Goal: Entertainment & Leisure: Consume media (video, audio)

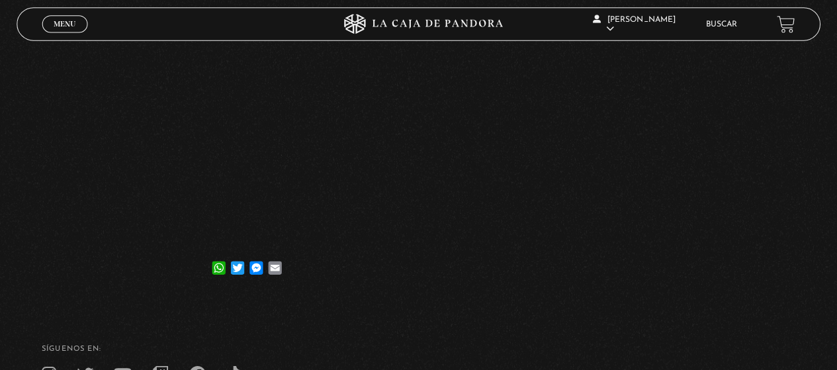
scroll to position [172, 0]
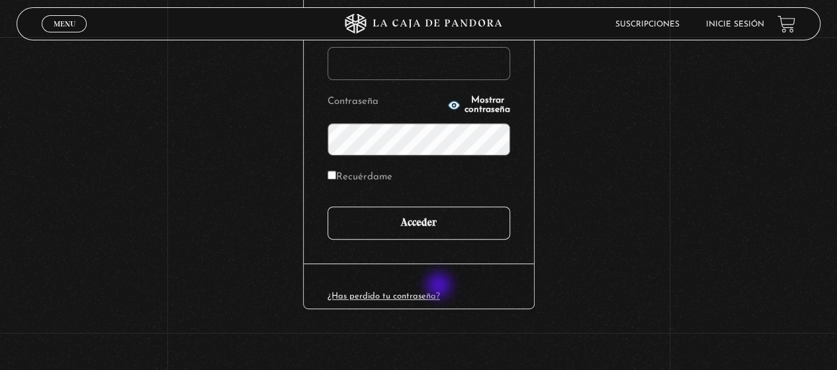
scroll to position [199, 0]
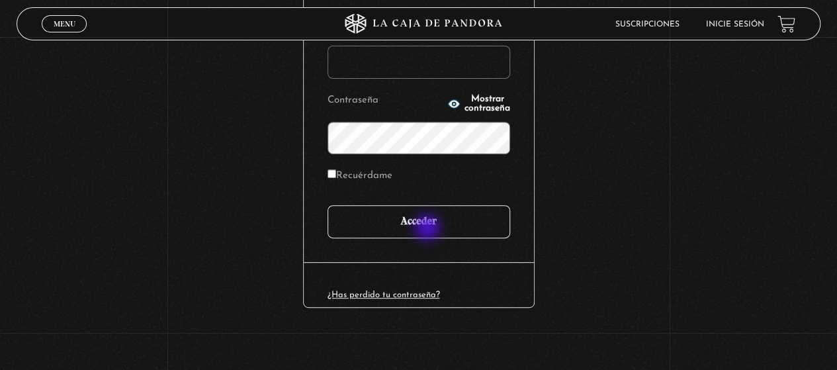
type input "yirlanyquiros@hotmail.com"
click at [429, 215] on input "Acceder" at bounding box center [419, 221] width 183 height 33
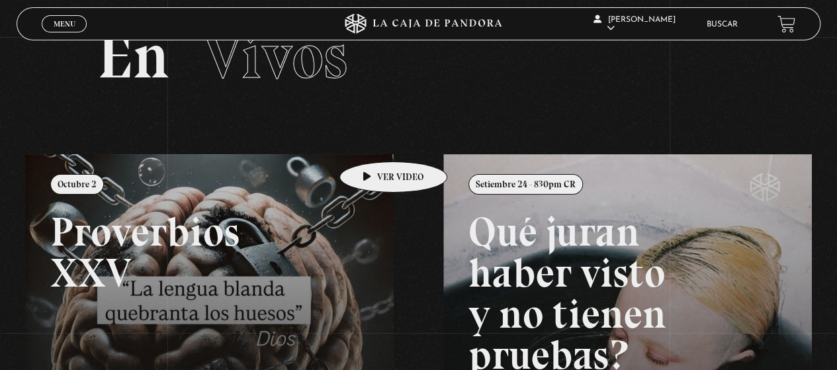
scroll to position [66, 0]
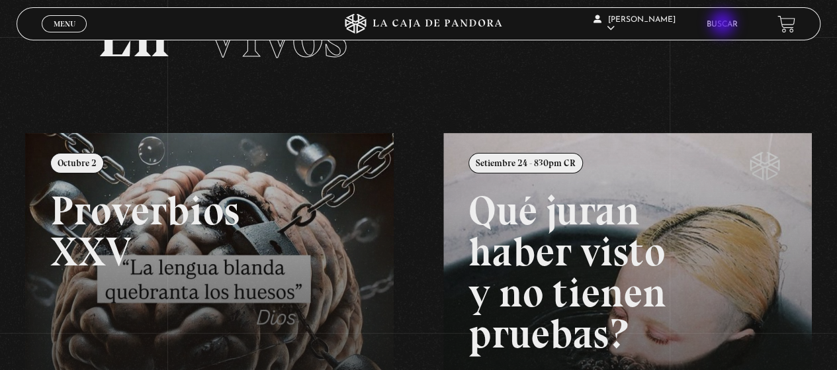
click at [724, 24] on link "Buscar" at bounding box center [722, 25] width 31 height 8
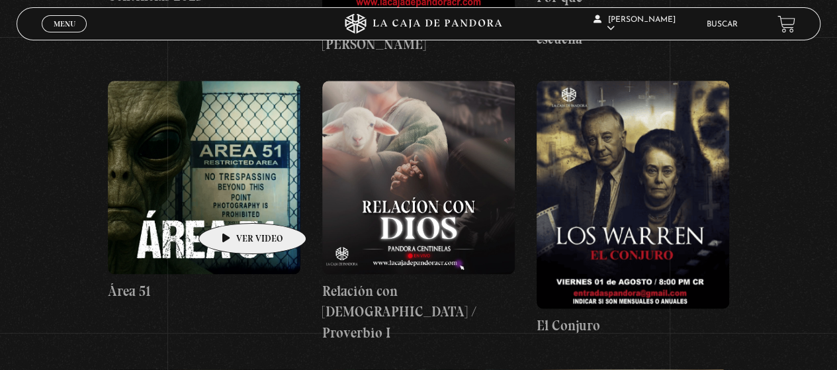
scroll to position [794, 0]
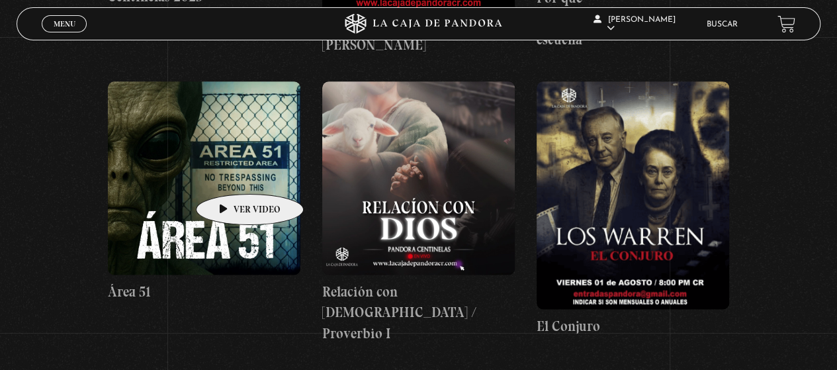
click at [229, 174] on figure at bounding box center [204, 177] width 193 height 193
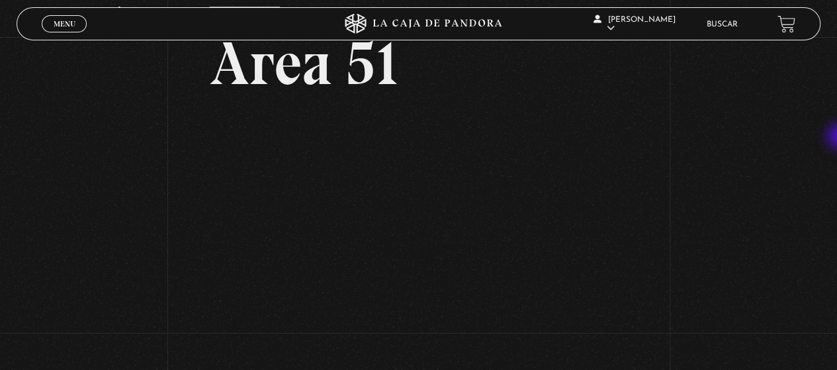
scroll to position [62, 0]
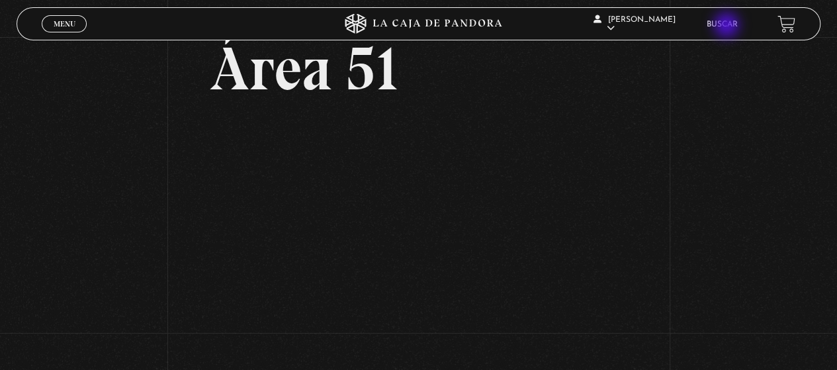
click at [728, 26] on link "Buscar" at bounding box center [722, 25] width 31 height 8
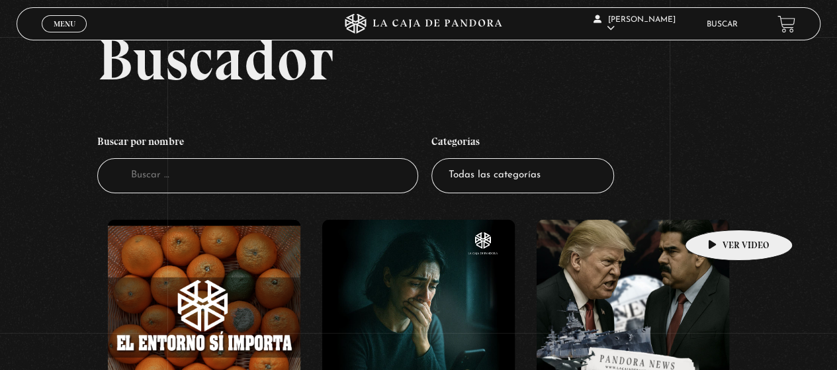
scroll to position [132, 0]
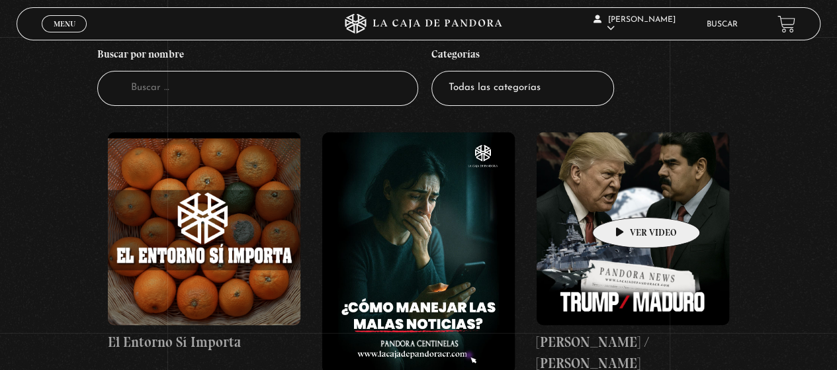
click at [625, 197] on figure at bounding box center [633, 228] width 193 height 193
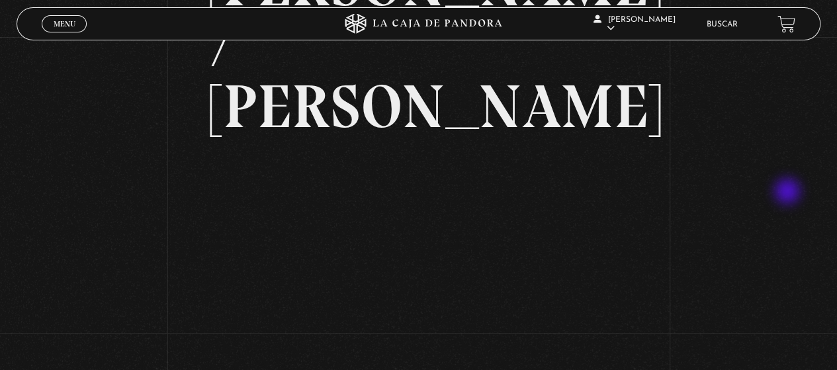
scroll to position [148, 0]
